Goal: Task Accomplishment & Management: Manage account settings

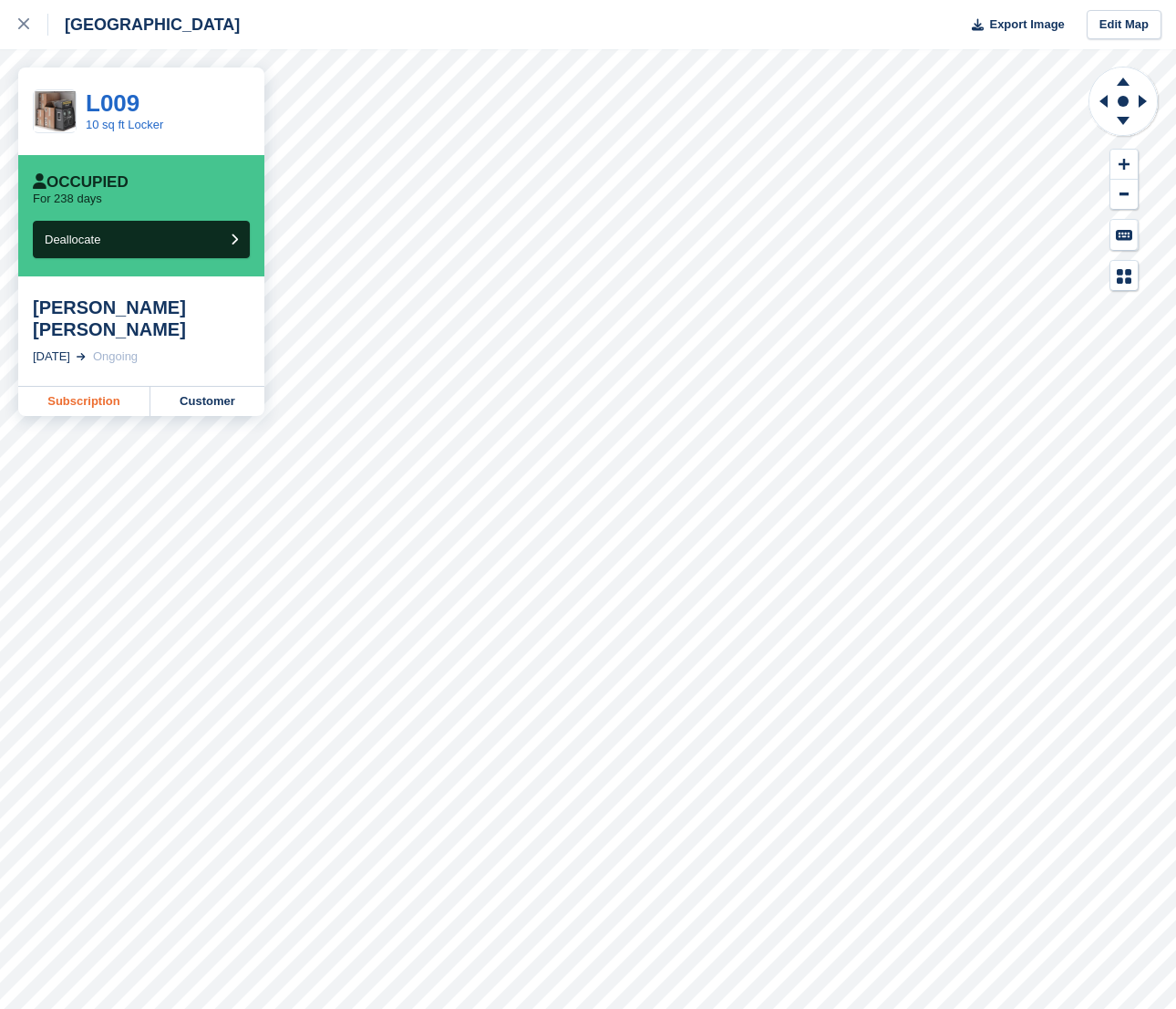
click at [127, 390] on link "Subscription" at bounding box center [85, 400] width 132 height 29
